Goal: Information Seeking & Learning: Learn about a topic

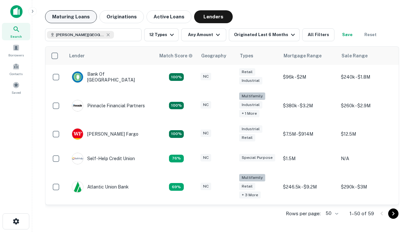
click at [71, 17] on button "Maturing Loans" at bounding box center [71, 16] width 52 height 13
